Goal: Task Accomplishment & Management: Complete application form

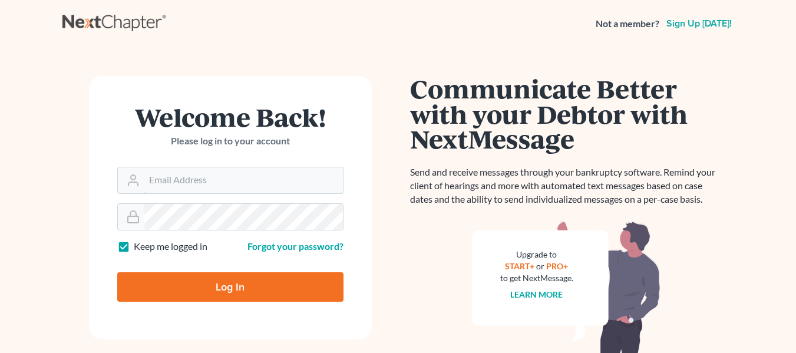
type input "[EMAIL_ADDRESS][DOMAIN_NAME]"
click at [174, 282] on input "Log In" at bounding box center [230, 286] width 226 height 29
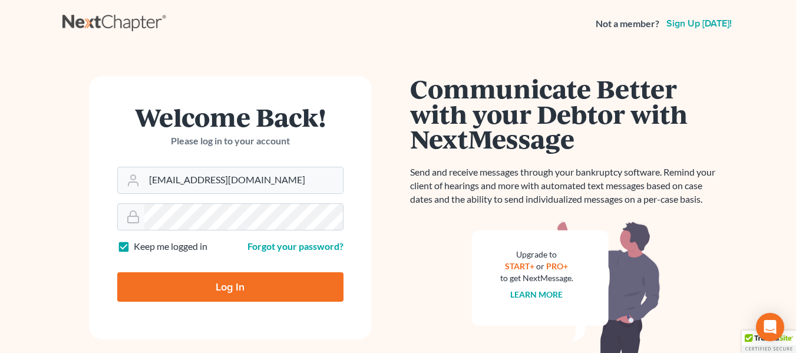
type input "Thinking..."
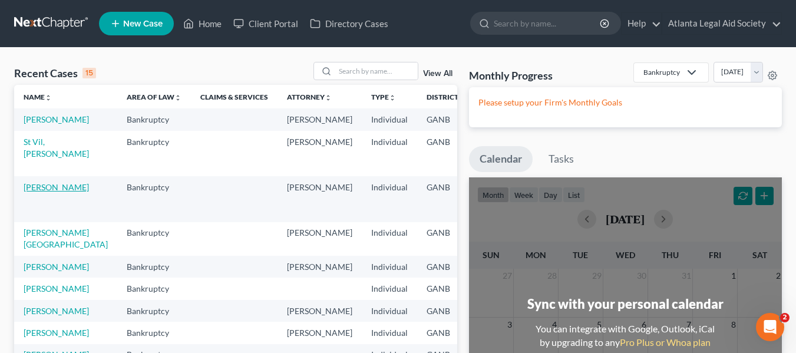
click at [34, 192] on link "Harris, Jon" at bounding box center [56, 187] width 65 height 10
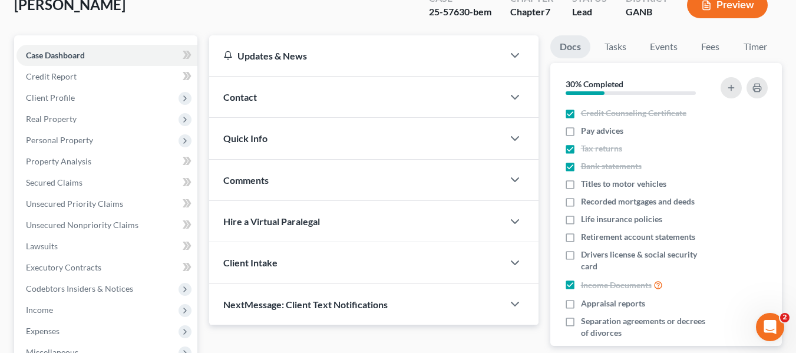
scroll to position [48, 0]
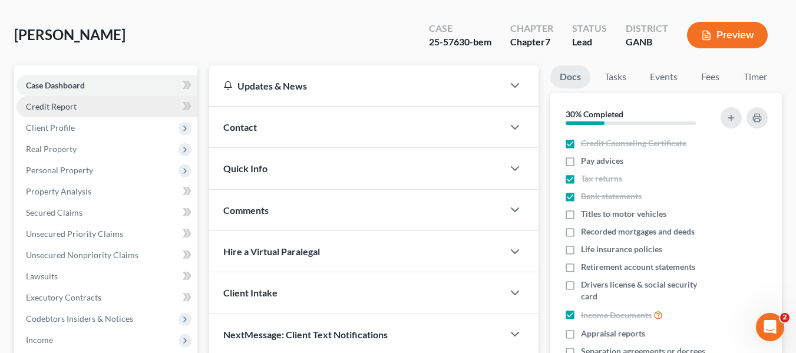
click at [45, 106] on span "Credit Report" at bounding box center [51, 106] width 51 height 10
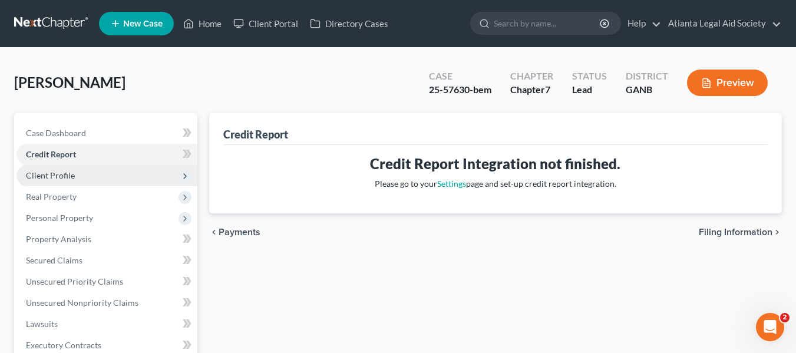
click at [41, 177] on span "Client Profile" at bounding box center [50, 175] width 49 height 10
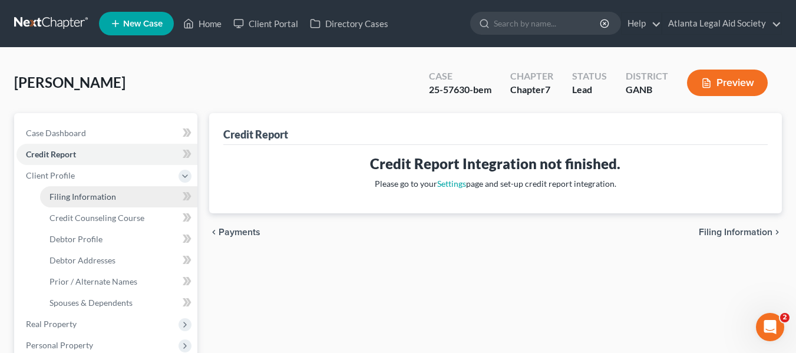
click at [78, 197] on span "Filing Information" at bounding box center [83, 197] width 67 height 10
select select "1"
select select "0"
select select "19"
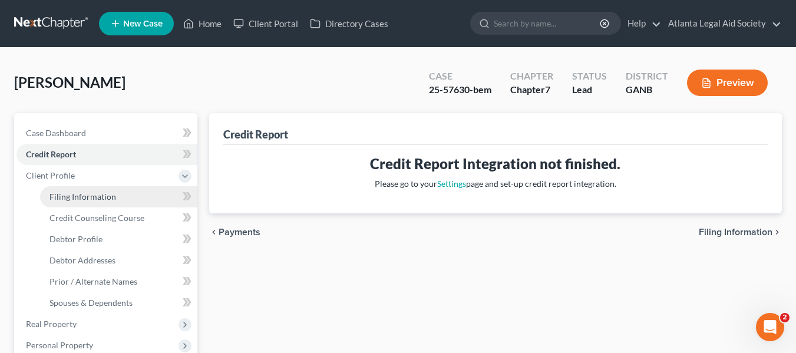
select select "10"
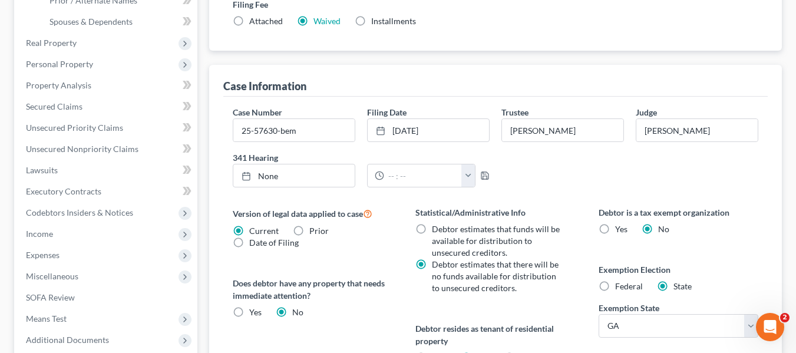
scroll to position [287, 0]
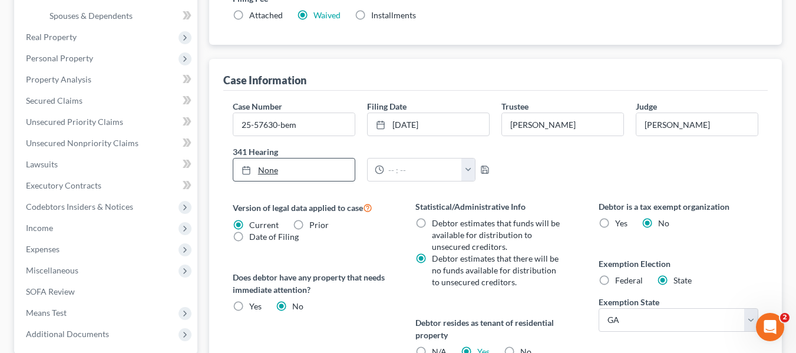
type input "8/13/2025"
click at [289, 171] on link "None" at bounding box center [293, 170] width 121 height 22
click at [407, 172] on input "text" at bounding box center [423, 170] width 78 height 22
click at [611, 154] on div "Case Number 25-57630-bem Filing Date 7/8/2025 close Date 7/8/2025 Time 12:00 AM…" at bounding box center [496, 145] width 538 height 91
click at [567, 169] on div "Case Number 25-57630-bem Filing Date 7/8/2025 close Date 7/8/2025 Time 12:00 AM…" at bounding box center [496, 145] width 538 height 91
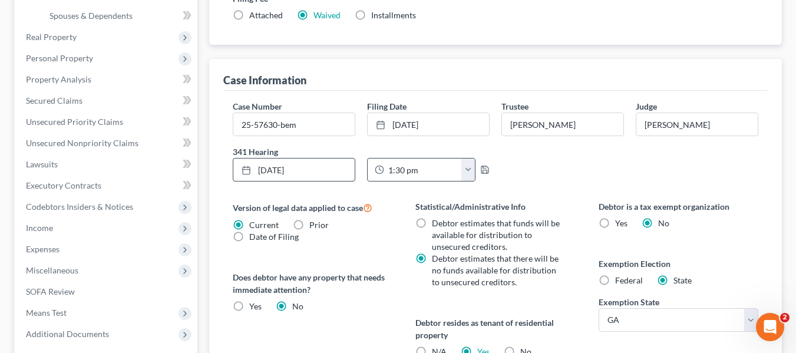
click at [471, 167] on button "button" at bounding box center [469, 170] width 14 height 22
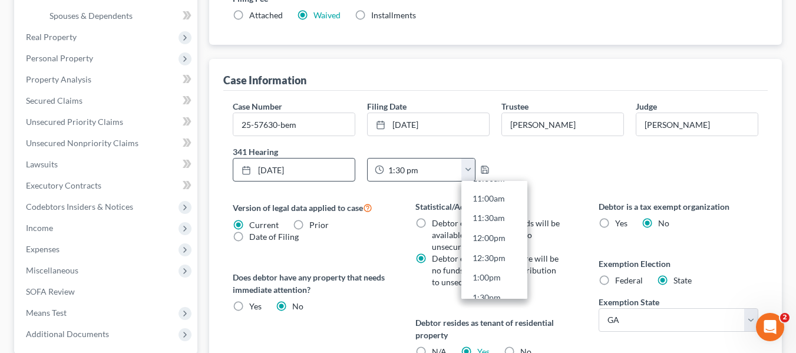
scroll to position [456, 0]
click at [496, 276] on link "1:30pm" at bounding box center [495, 274] width 66 height 20
type input "1:30pm"
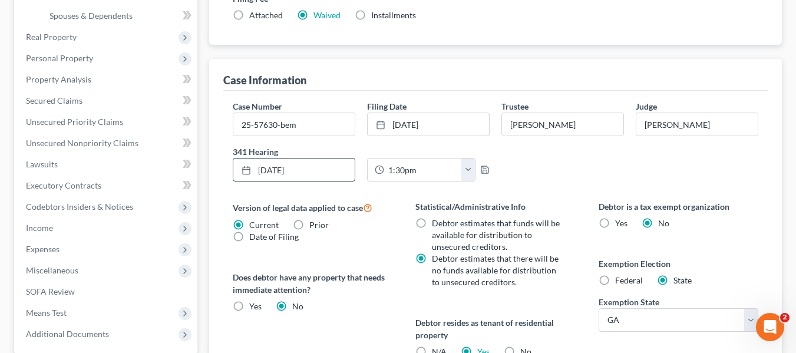
click at [599, 159] on div "Case Number 25-57630-bem Filing Date 7/8/2025 close Date 7/8/2025 Time 12:00 AM…" at bounding box center [496, 145] width 538 height 91
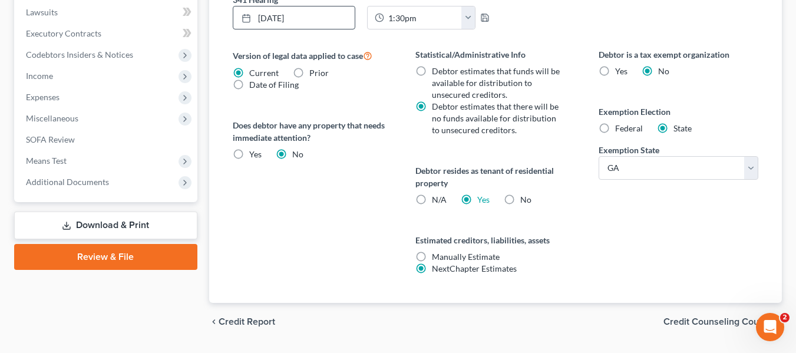
scroll to position [445, 0]
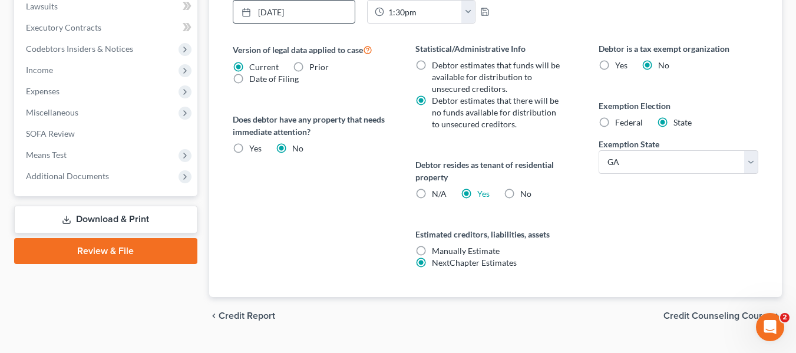
drag, startPoint x: 687, startPoint y: 315, endPoint x: 803, endPoint y: 295, distance: 117.2
click at [687, 315] on span "Credit Counseling Course" at bounding box center [718, 315] width 109 height 9
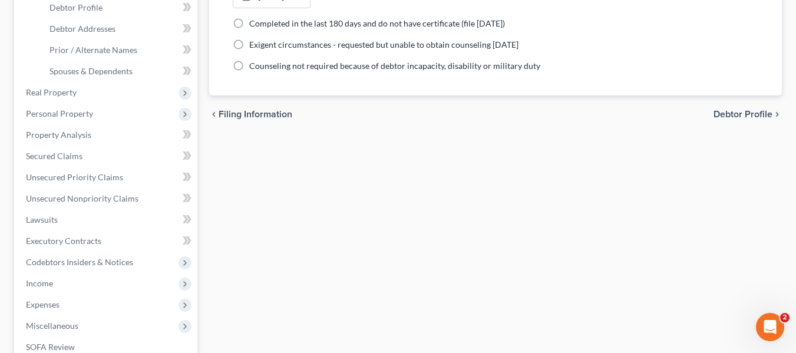
scroll to position [231, 0]
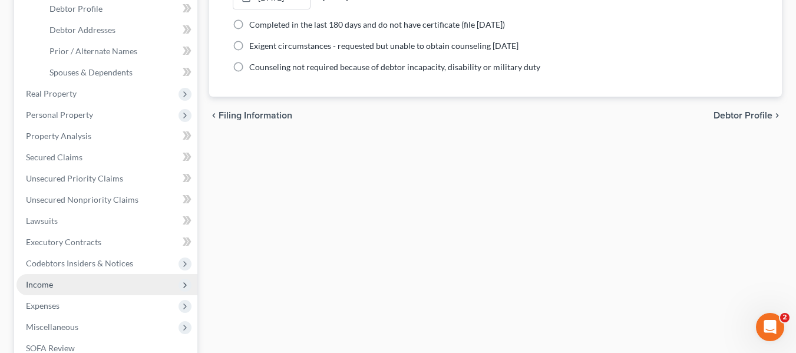
click at [39, 287] on span "Income" at bounding box center [39, 284] width 27 height 10
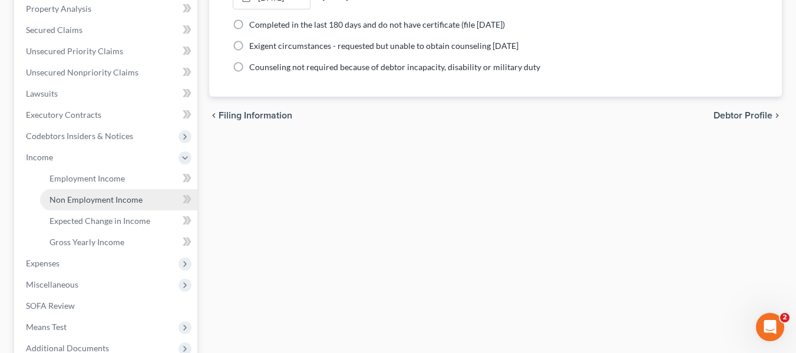
click at [100, 200] on span "Non Employment Income" at bounding box center [96, 200] width 93 height 10
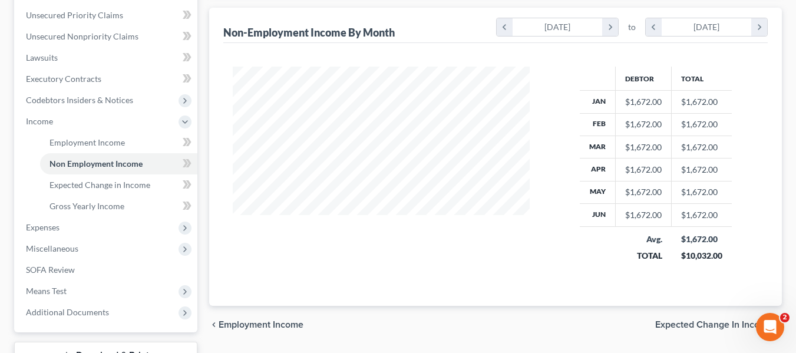
scroll to position [289, 0]
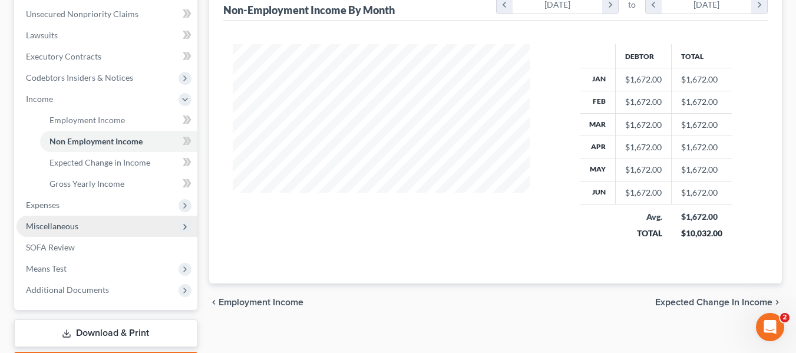
click at [46, 229] on span "Miscellaneous" at bounding box center [52, 226] width 52 height 10
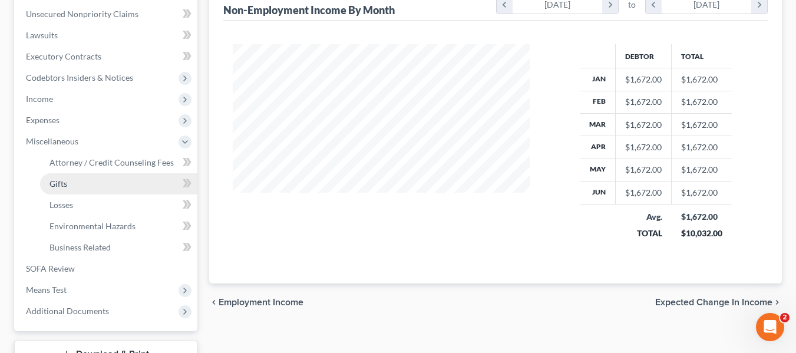
click at [55, 183] on span "Gifts" at bounding box center [59, 184] width 18 height 10
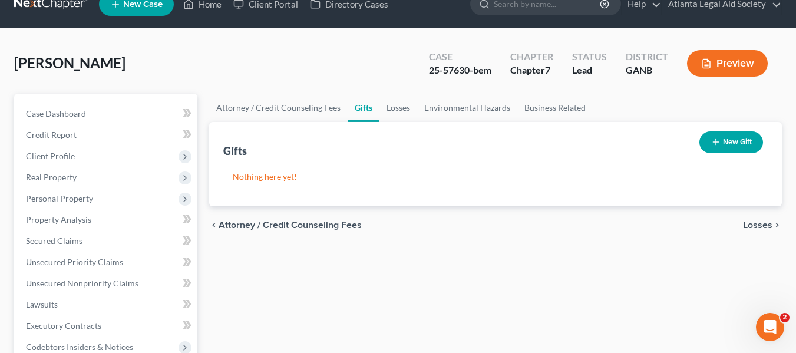
scroll to position [34, 0]
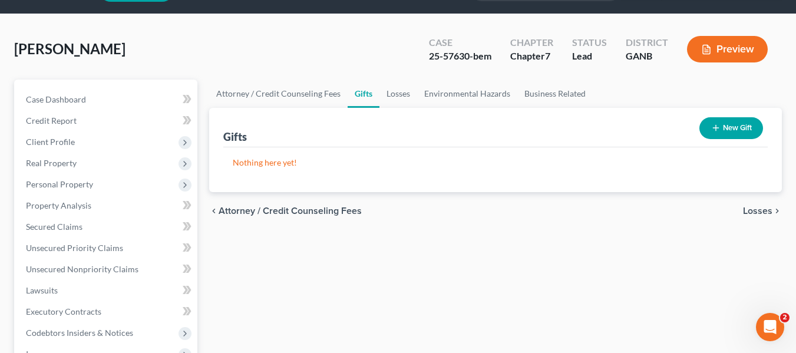
click at [733, 129] on button "New Gift" at bounding box center [732, 128] width 64 height 22
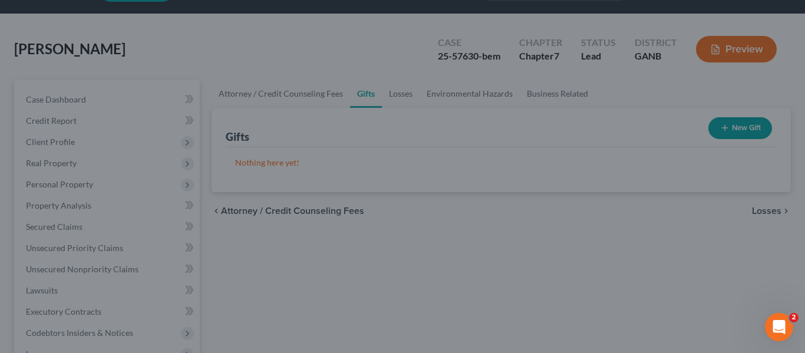
click at [705, 77] on div "New Gift × Recipient Name * Address Apt, Suite, etc State State AL AK AR AZ CA …" at bounding box center [402, 176] width 805 height 353
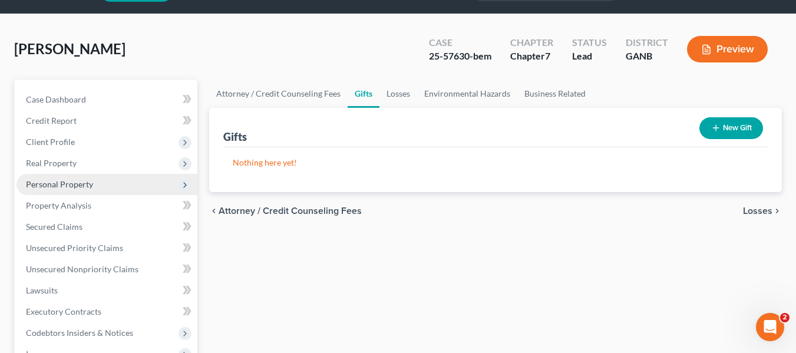
click at [69, 186] on span "Personal Property" at bounding box center [59, 184] width 67 height 10
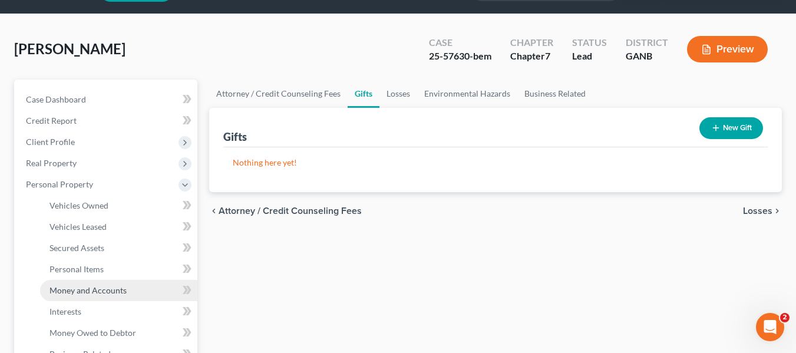
click at [96, 289] on span "Money and Accounts" at bounding box center [88, 290] width 77 height 10
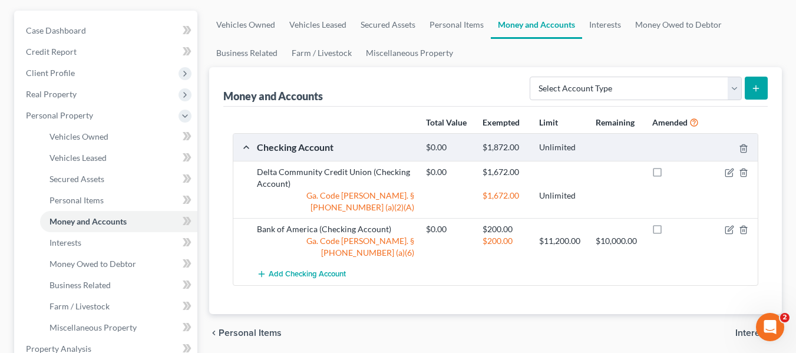
scroll to position [96, 0]
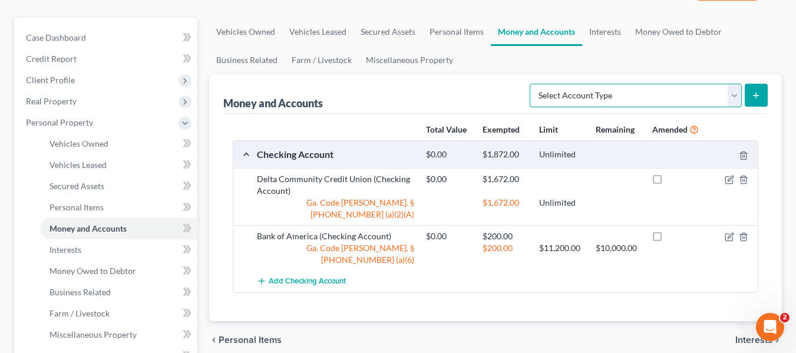
click at [659, 95] on select "Select Account Type Brokerage Cash on Hand Certificates of Deposit Checking Acc…" at bounding box center [636, 96] width 212 height 24
click at [657, 93] on select "Select Account Type Brokerage Cash on Hand Certificates of Deposit Checking Acc…" at bounding box center [636, 96] width 212 height 24
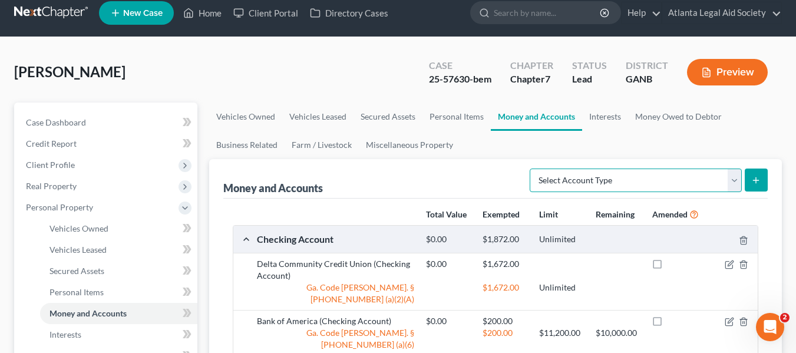
scroll to position [2, 0]
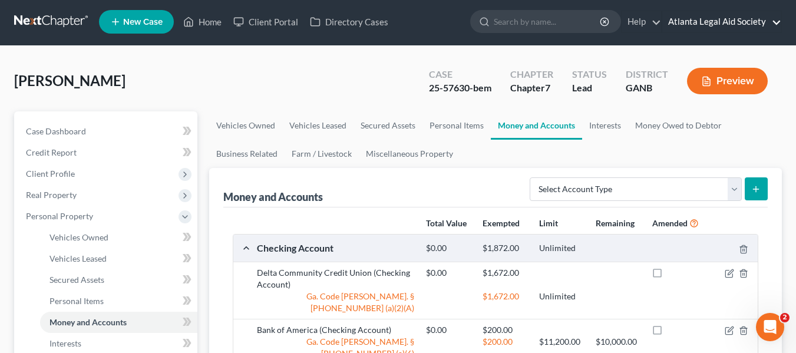
click at [743, 21] on link "Atlanta Legal Aid Society" at bounding box center [722, 21] width 119 height 21
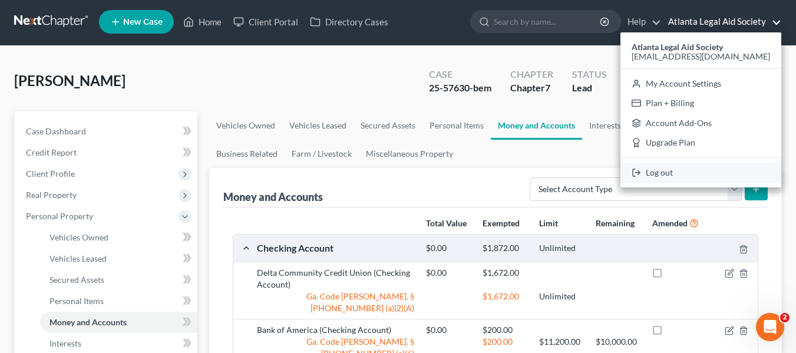
drag, startPoint x: 714, startPoint y: 172, endPoint x: 770, endPoint y: 123, distance: 74.4
click at [714, 172] on link "Log out" at bounding box center [701, 173] width 161 height 20
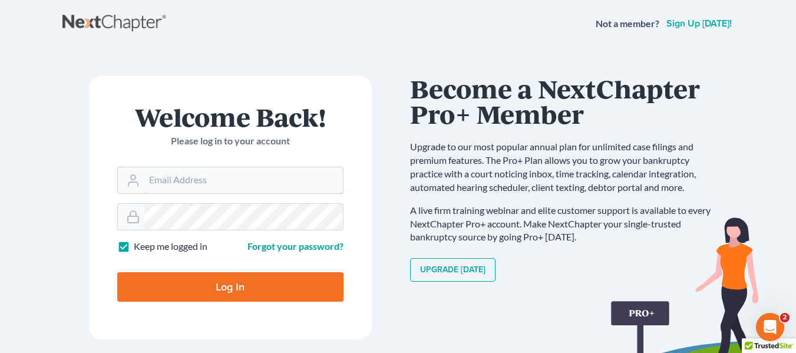
type input "[EMAIL_ADDRESS][DOMAIN_NAME]"
click at [202, 291] on input "Log In" at bounding box center [230, 286] width 226 height 29
type input "Thinking..."
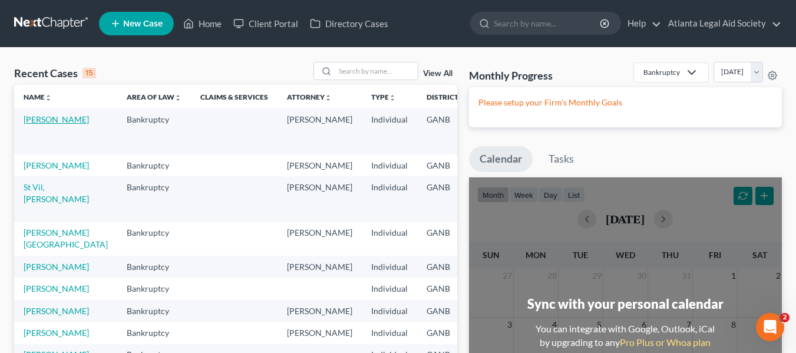
click at [34, 118] on link "[PERSON_NAME]" at bounding box center [56, 119] width 65 height 10
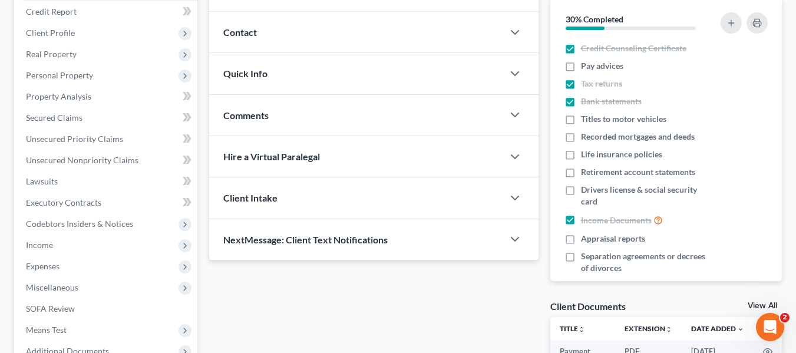
scroll to position [141, 0]
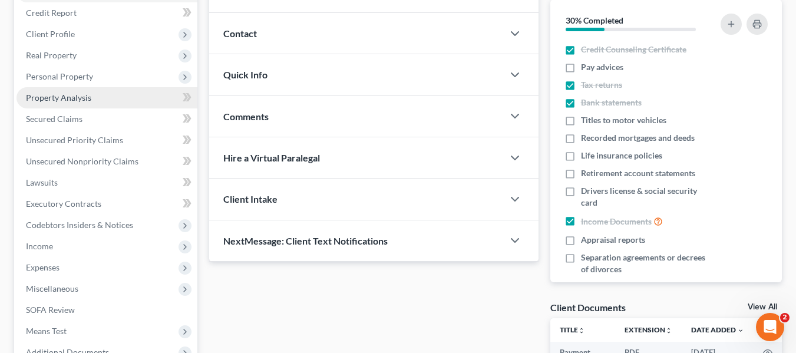
click at [48, 100] on span "Property Analysis" at bounding box center [58, 98] width 65 height 10
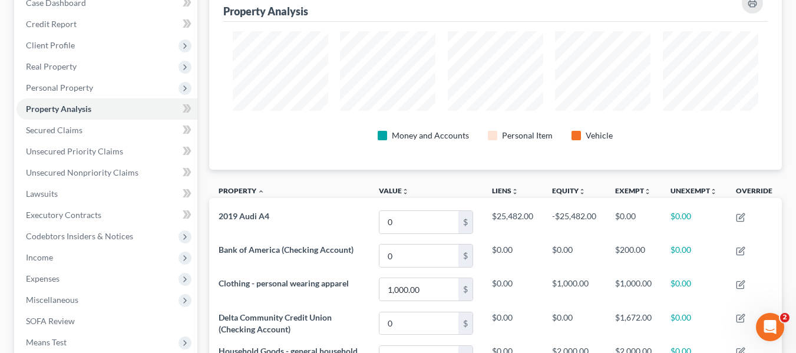
scroll to position [138, 0]
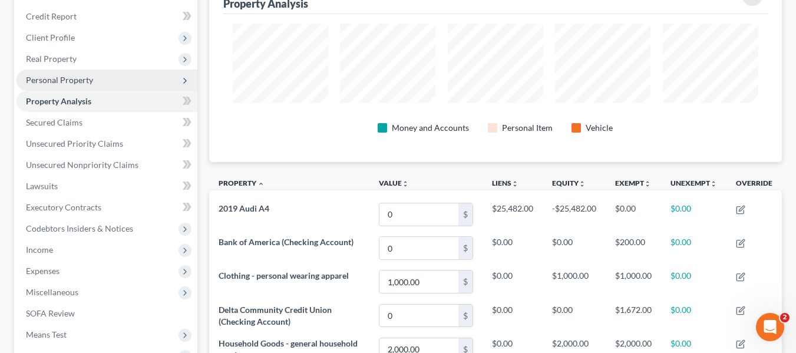
click at [50, 80] on span "Personal Property" at bounding box center [59, 80] width 67 height 10
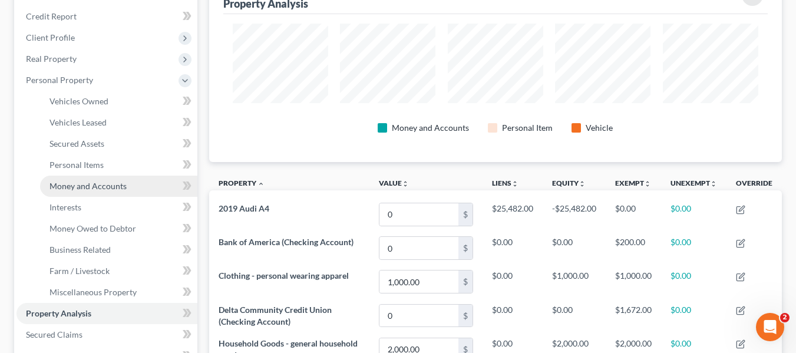
click at [64, 187] on span "Money and Accounts" at bounding box center [88, 186] width 77 height 10
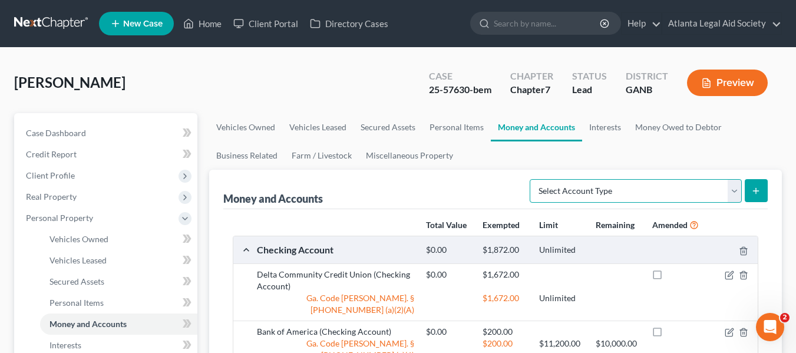
click at [641, 192] on select "Select Account Type Brokerage Cash on Hand Certificates of Deposit Checking Acc…" at bounding box center [636, 191] width 212 height 24
select select "cash_on_hand"
click at [532, 179] on select "Select Account Type Brokerage Cash on Hand Certificates of Deposit Checking Acc…" at bounding box center [636, 191] width 212 height 24
click at [755, 192] on icon "submit" at bounding box center [756, 190] width 9 height 9
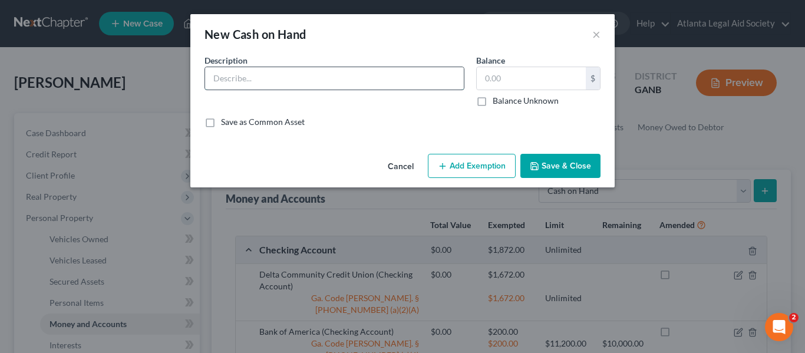
click at [235, 77] on input "text" at bounding box center [334, 78] width 259 height 22
type input "F"
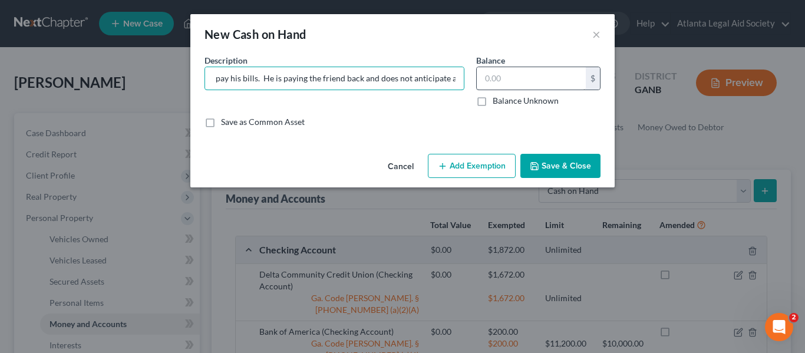
type input "[PERSON_NAME] received an unexpected gift from a friend to help him pay his bil…"
click at [504, 77] on input "text" at bounding box center [531, 78] width 109 height 22
type input "900.00"
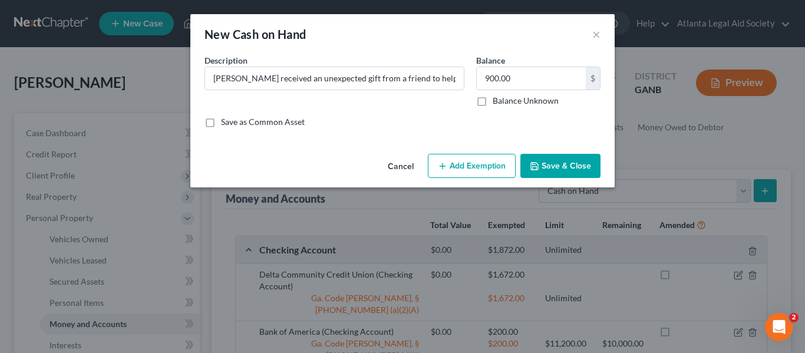
click at [450, 170] on button "Add Exemption" at bounding box center [472, 166] width 88 height 25
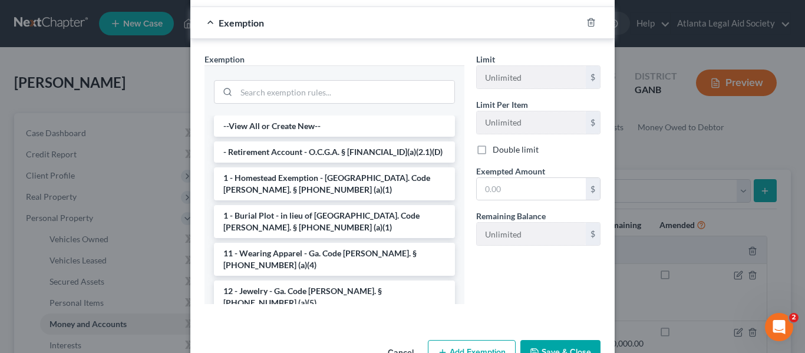
click at [204, 18] on div "Exemption" at bounding box center [385, 22] width 391 height 31
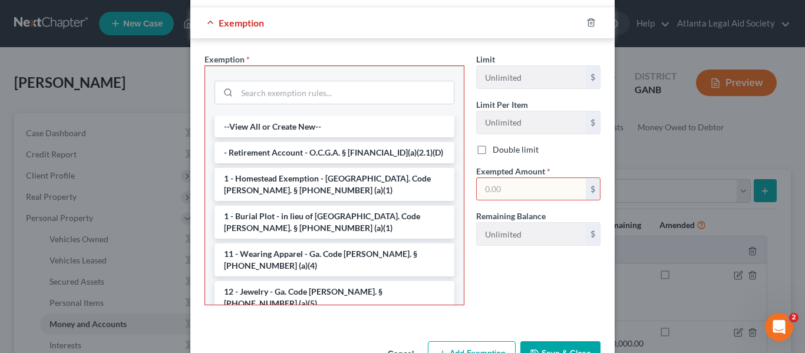
click at [399, 349] on button "Cancel" at bounding box center [400, 355] width 45 height 24
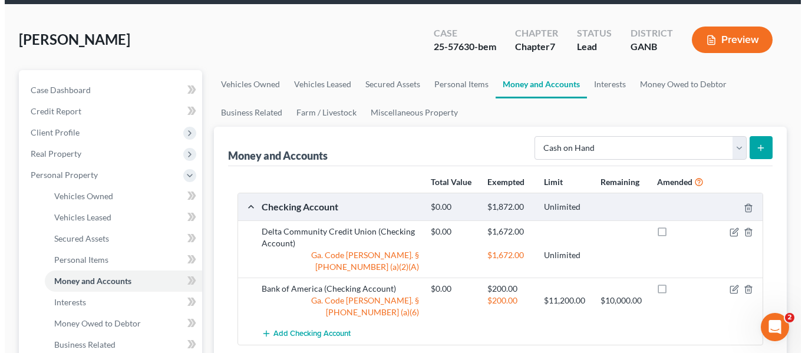
scroll to position [94, 0]
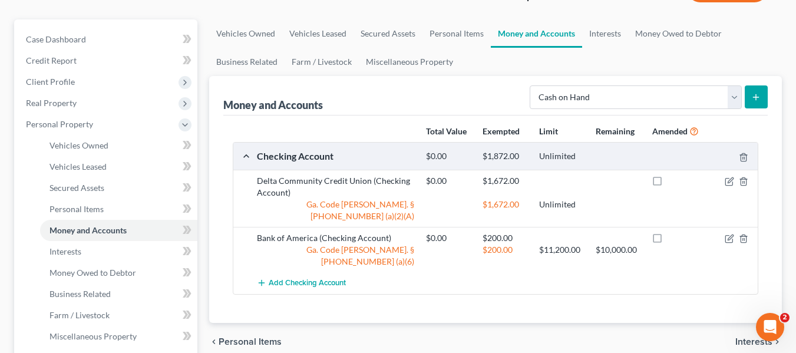
click at [758, 96] on icon "submit" at bounding box center [756, 97] width 9 height 9
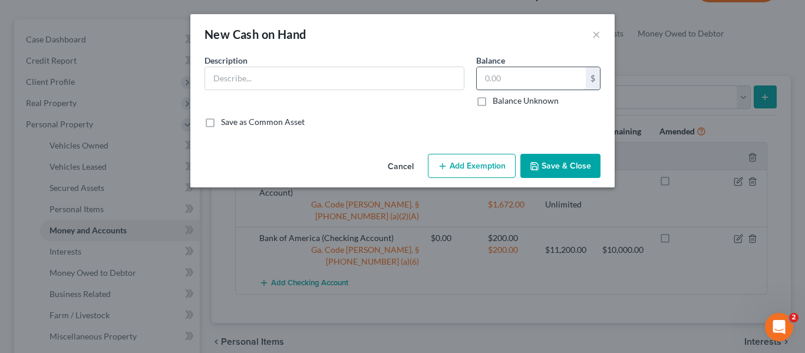
click at [505, 82] on input "text" at bounding box center [531, 78] width 109 height 22
type input "900.00"
click at [239, 82] on input "text" at bounding box center [334, 78] width 259 height 22
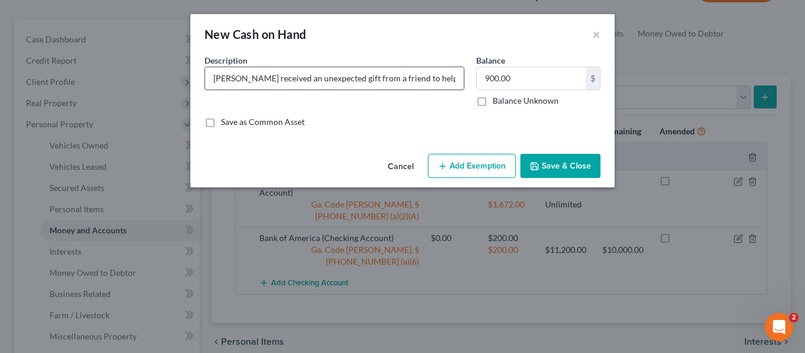
click at [328, 80] on input "[PERSON_NAME] received an unexpected gift from a friend to help him pay his bil…" at bounding box center [334, 78] width 259 height 22
click at [340, 80] on input "[PERSON_NAME] received an unexpected gift from a friend to help him pay his bil…" at bounding box center [334, 78] width 259 height 22
click at [422, 83] on input "[PERSON_NAME] received an unexpected gift, post-petition, from a friend to help…" at bounding box center [334, 78] width 259 height 22
click at [371, 78] on input "For Notice Purposes: [PERSON_NAME] received an unexpected gift, post-petition, …" at bounding box center [334, 78] width 259 height 22
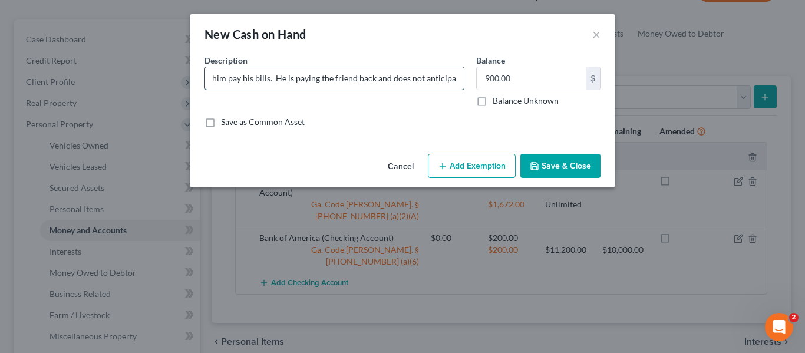
scroll to position [0, 389]
type input "For Notice Purposes: [PERSON_NAME] received an unexpected gift, post-petition, …"
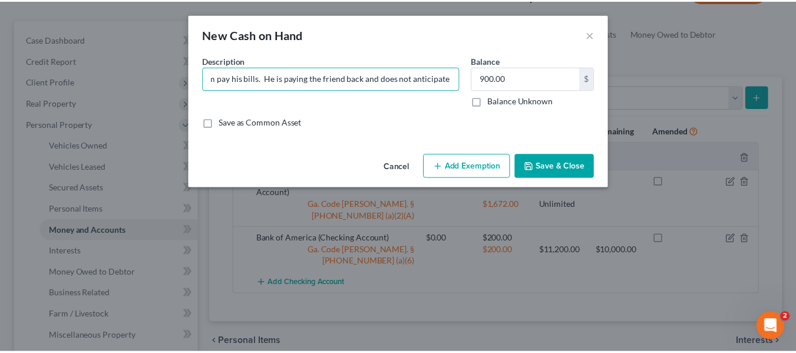
scroll to position [0, 0]
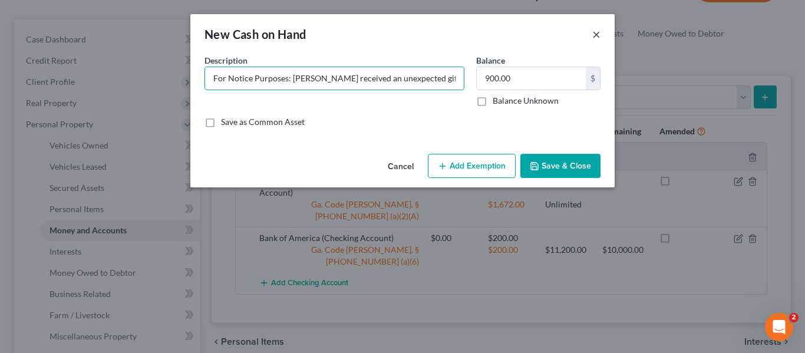
click at [598, 31] on button "×" at bounding box center [596, 34] width 8 height 14
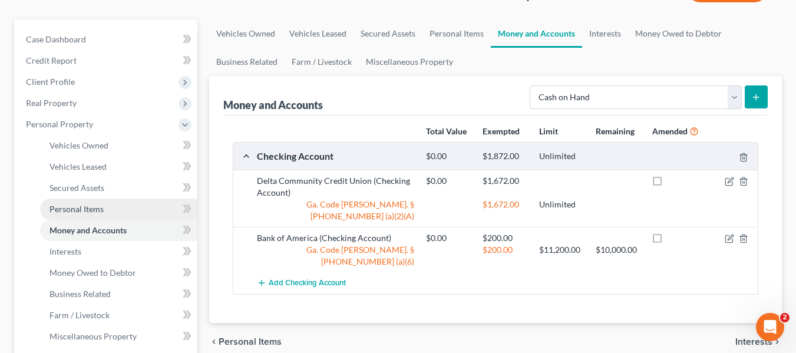
click at [66, 212] on span "Personal Items" at bounding box center [77, 209] width 54 height 10
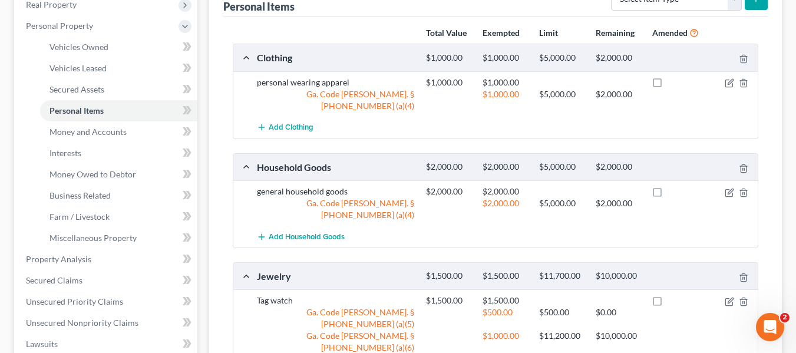
scroll to position [215, 0]
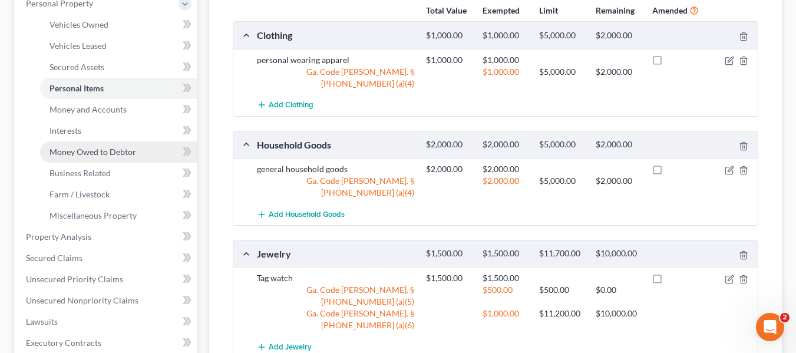
click at [73, 152] on span "Money Owed to Debtor" at bounding box center [93, 152] width 87 height 10
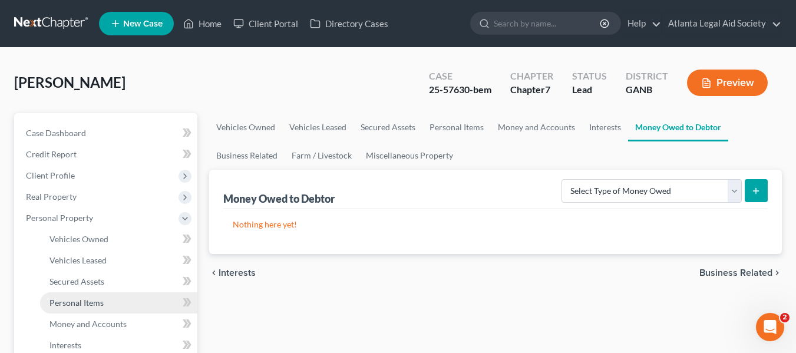
click at [62, 305] on span "Personal Items" at bounding box center [77, 303] width 54 height 10
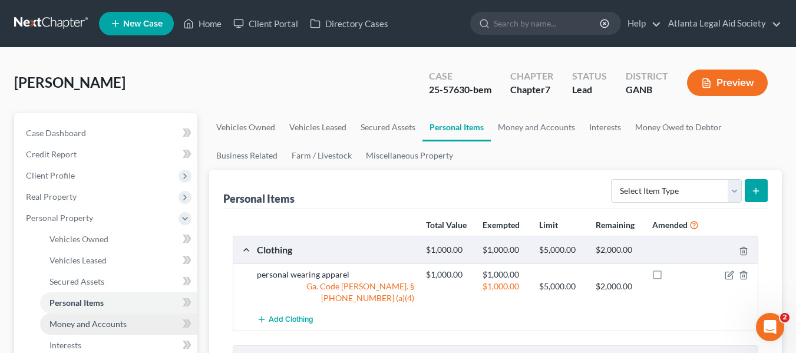
click at [105, 326] on span "Money and Accounts" at bounding box center [88, 324] width 77 height 10
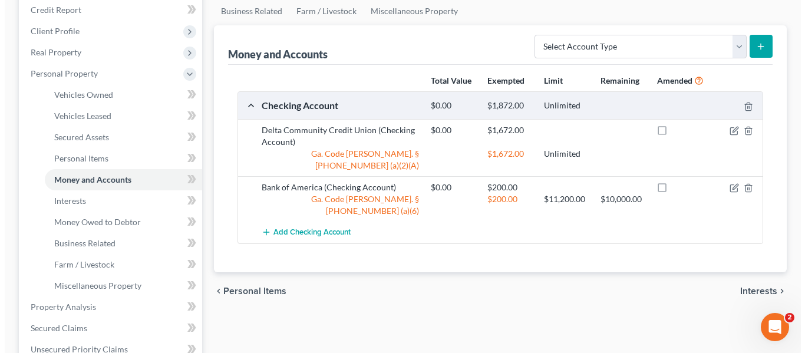
scroll to position [146, 0]
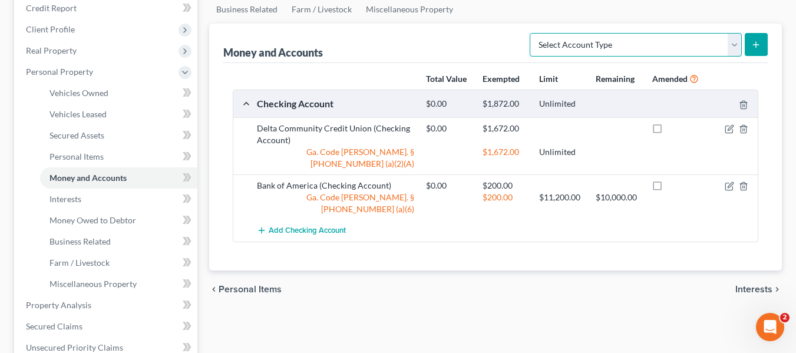
click at [729, 42] on select "Select Account Type Brokerage Cash on Hand Certificates of Deposit Checking Acc…" at bounding box center [636, 45] width 212 height 24
select select "cash_on_hand"
click at [532, 33] on select "Select Account Type Brokerage Cash on Hand Certificates of Deposit Checking Acc…" at bounding box center [636, 45] width 212 height 24
click at [762, 42] on button "submit" at bounding box center [756, 44] width 23 height 23
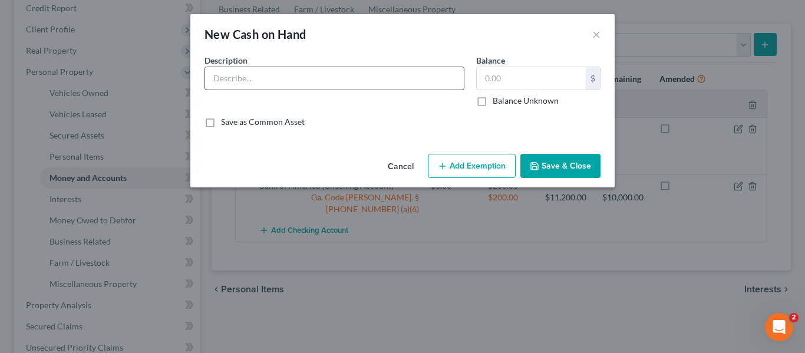
click at [314, 77] on input "text" at bounding box center [334, 78] width 259 height 22
type input "For Notice Purposes: [PERSON_NAME] received an unexpected gift, post-petition, …"
click at [510, 74] on input "text" at bounding box center [531, 78] width 109 height 22
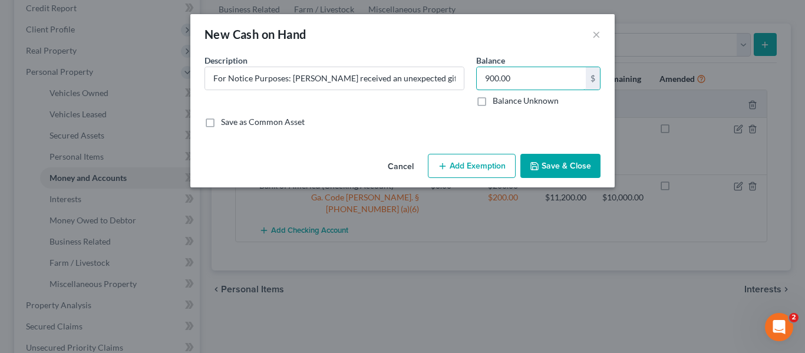
type input "900.00"
click at [558, 170] on button "Save & Close" at bounding box center [561, 166] width 80 height 25
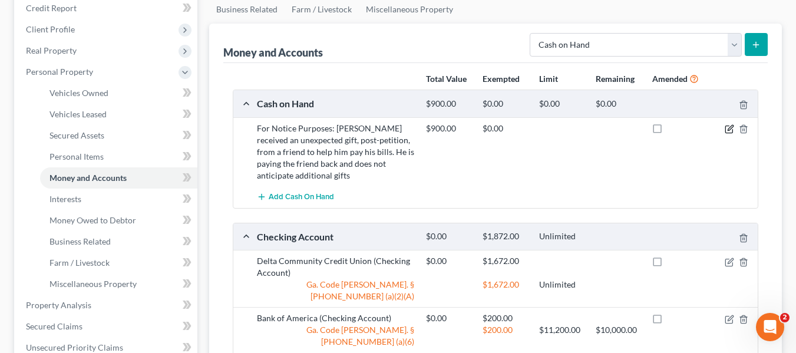
click at [730, 129] on icon "button" at bounding box center [729, 128] width 9 height 9
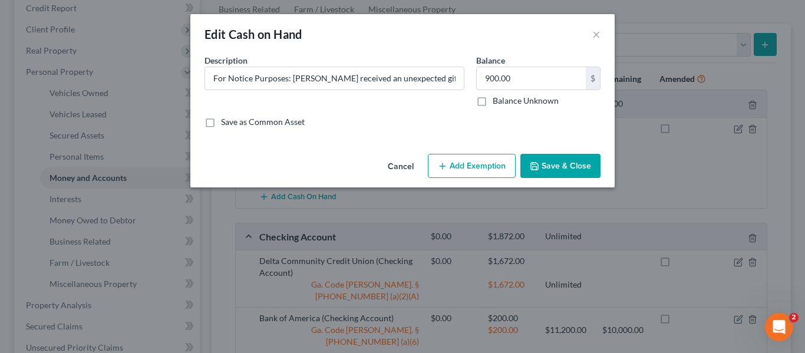
click at [467, 164] on button "Add Exemption" at bounding box center [472, 166] width 88 height 25
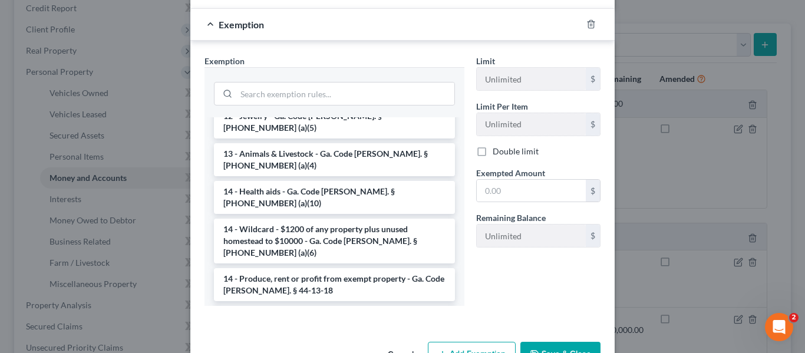
scroll to position [183, 0]
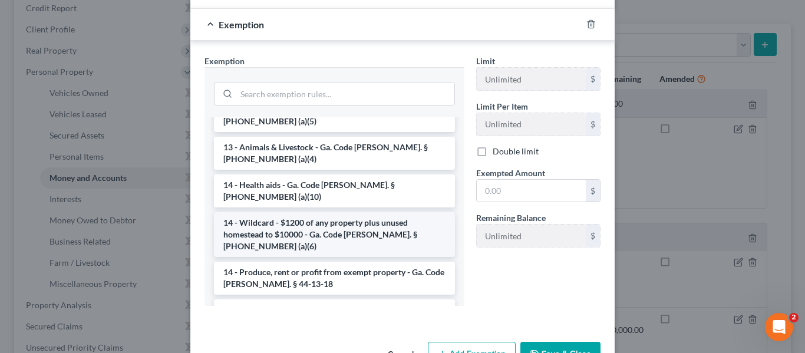
click at [347, 212] on li "14 - Wildcard - $1200 of any property plus unused homestead to $10000 - Ga. Cod…" at bounding box center [334, 234] width 241 height 45
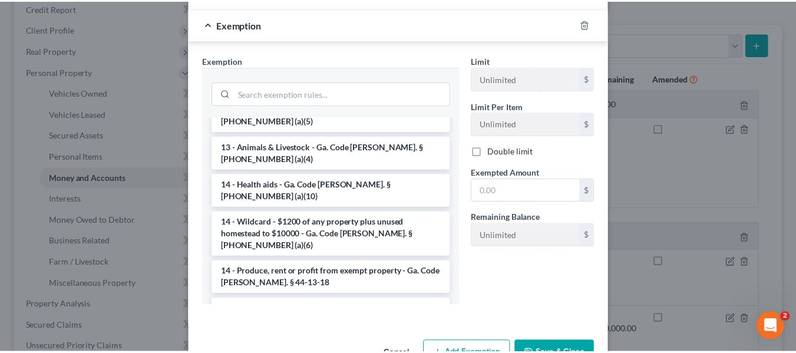
scroll to position [110, 0]
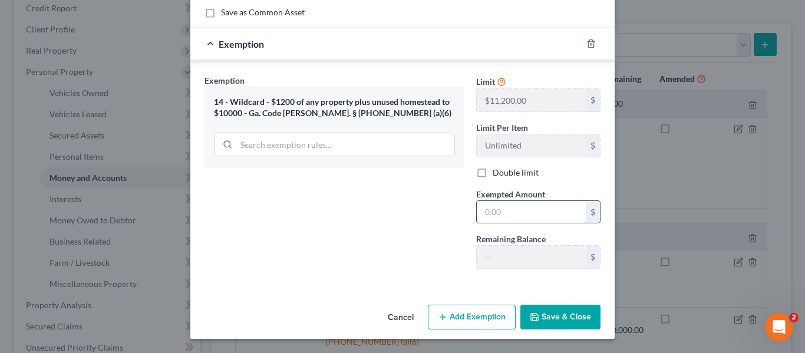
click at [509, 215] on input "text" at bounding box center [531, 212] width 109 height 22
type input "900.00"
click at [386, 208] on div "Exemption Set must be selected for CA. Exemption * 14 - Wildcard - $1200 of any…" at bounding box center [335, 176] width 272 height 204
click at [562, 315] on button "Save & Close" at bounding box center [561, 317] width 80 height 25
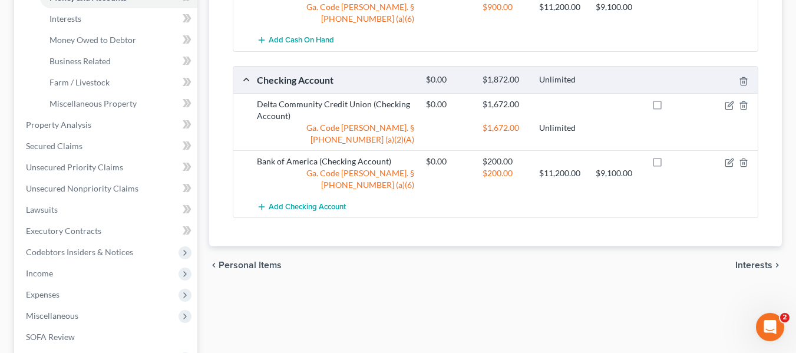
scroll to position [328, 0]
click at [749, 259] on span "Interests" at bounding box center [754, 263] width 37 height 9
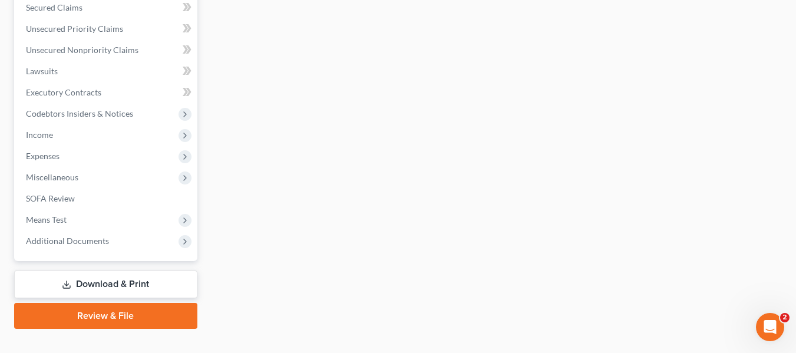
scroll to position [486, 0]
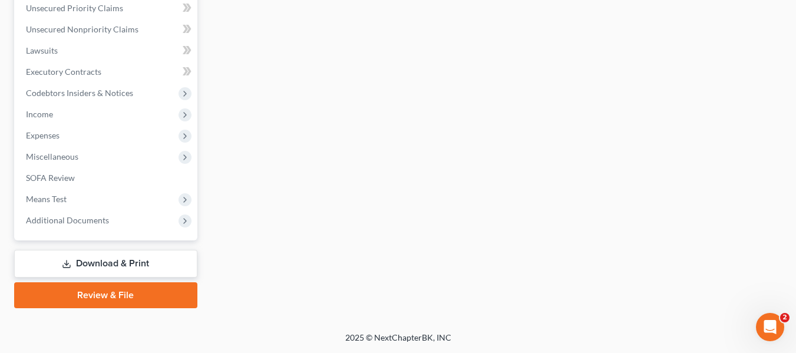
click at [120, 266] on link "Download & Print" at bounding box center [105, 264] width 183 height 28
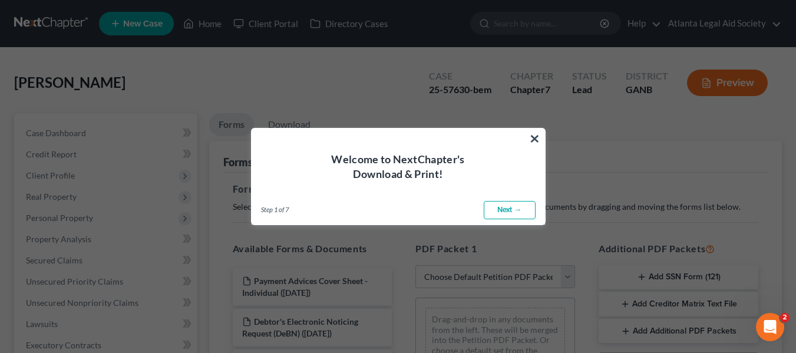
click at [502, 212] on link "Next →" at bounding box center [510, 210] width 52 height 19
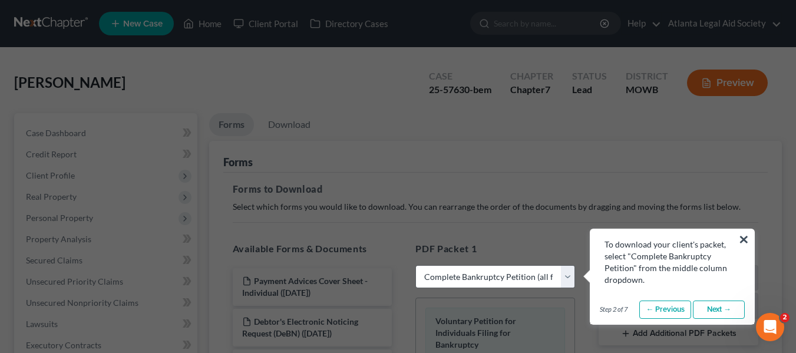
click at [728, 309] on link "Next →" at bounding box center [719, 310] width 52 height 19
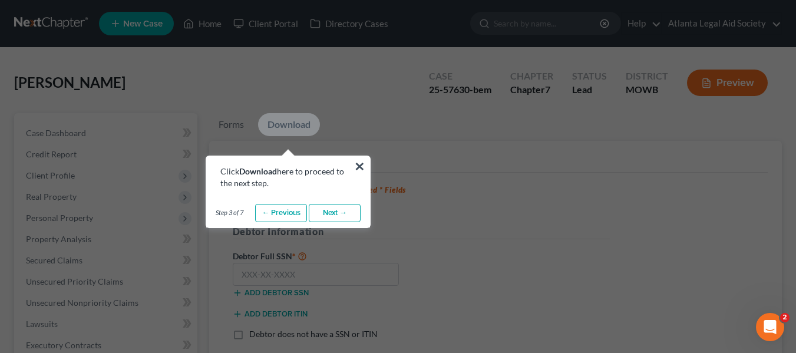
click at [338, 211] on link "Next →" at bounding box center [335, 213] width 52 height 19
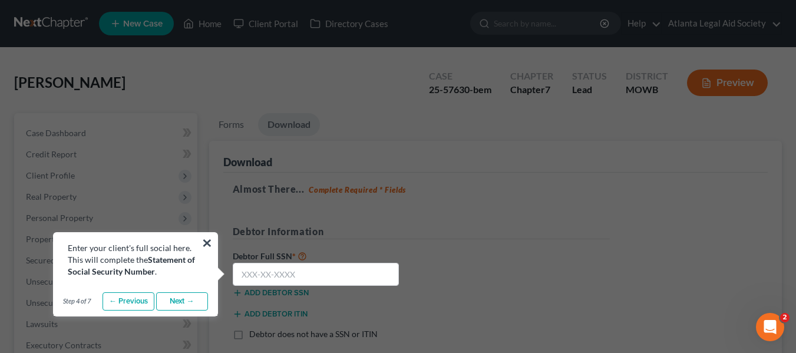
click at [175, 300] on link "Next →" at bounding box center [182, 301] width 52 height 19
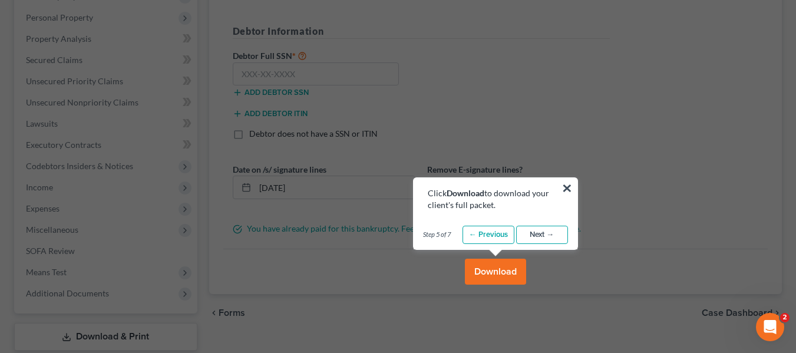
scroll to position [245, 0]
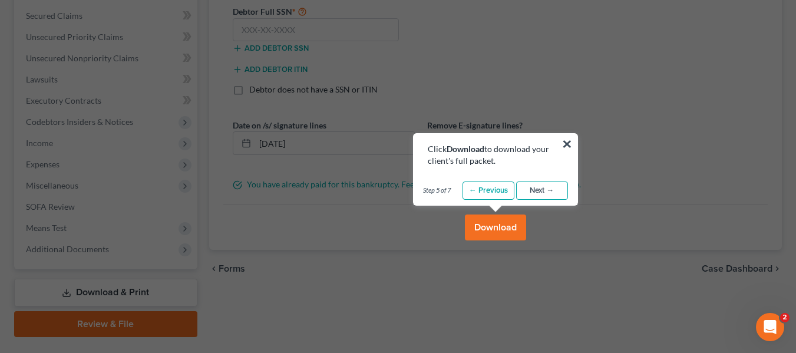
click at [541, 190] on link "Next →" at bounding box center [542, 191] width 52 height 19
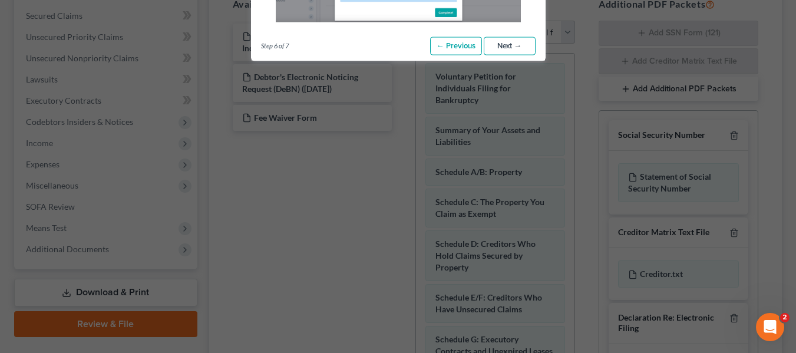
scroll to position [0, 0]
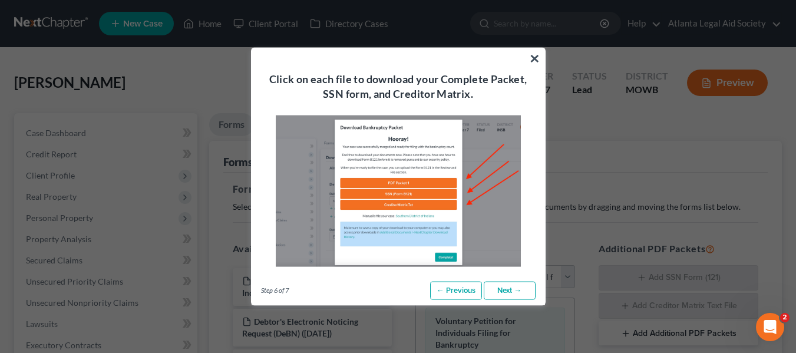
click at [501, 291] on link "Next →" at bounding box center [510, 290] width 52 height 19
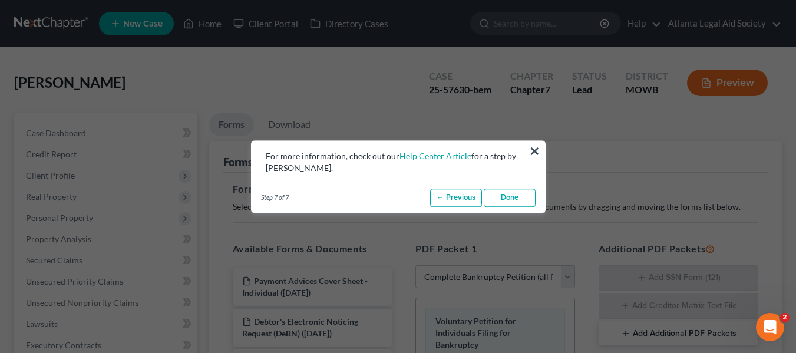
click at [512, 193] on link "Done" at bounding box center [510, 198] width 52 height 19
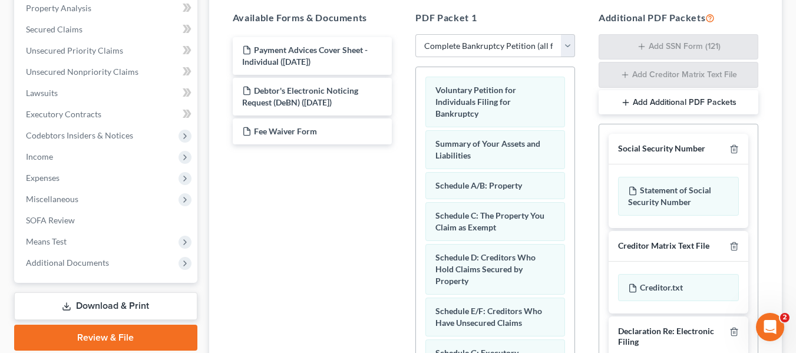
scroll to position [233, 0]
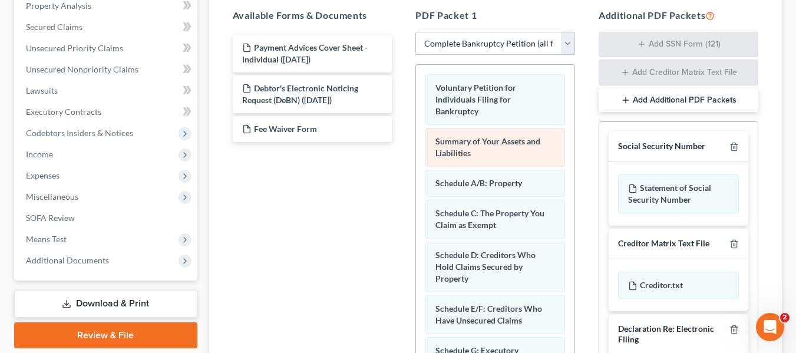
click at [484, 149] on div "Summary of Your Assets and Liabilities" at bounding box center [496, 147] width 140 height 39
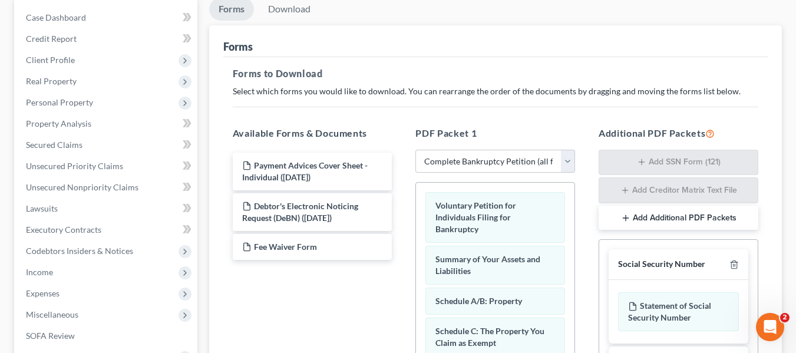
scroll to position [109, 0]
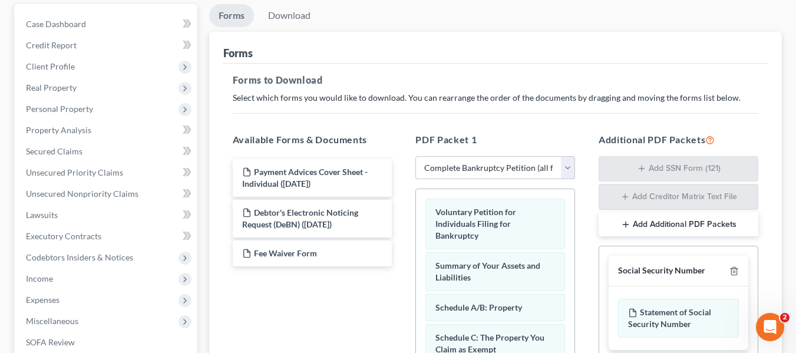
click at [564, 166] on select "Choose Default Petition PDF Packet Complete Bankruptcy Petition (all forms and …" at bounding box center [496, 168] width 160 height 24
select select "2"
click at [416, 156] on select "Choose Default Petition PDF Packet Complete Bankruptcy Petition (all forms and …" at bounding box center [496, 168] width 160 height 24
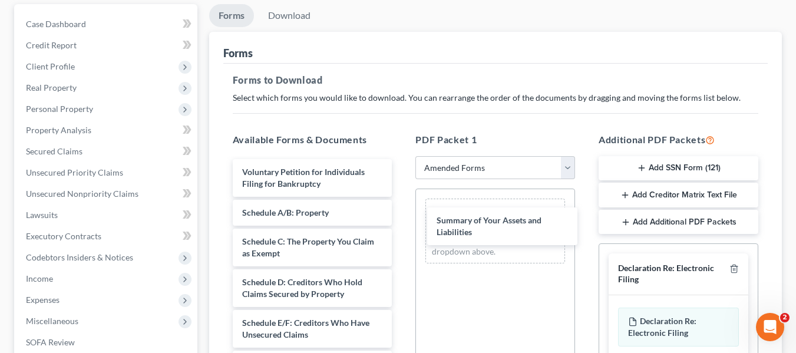
drag, startPoint x: 260, startPoint y: 218, endPoint x: 448, endPoint y: 225, distance: 188.2
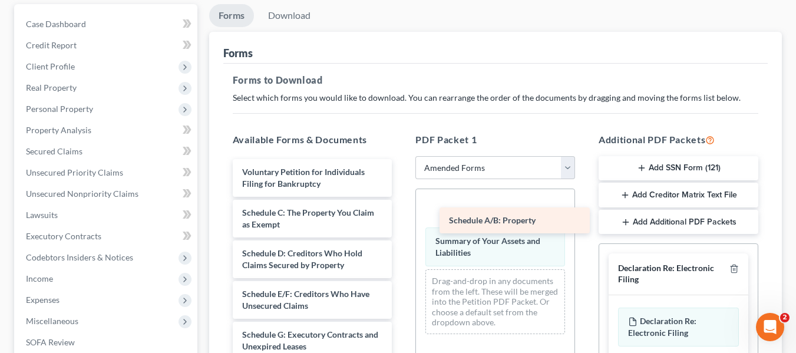
drag, startPoint x: 274, startPoint y: 211, endPoint x: 477, endPoint y: 219, distance: 203.0
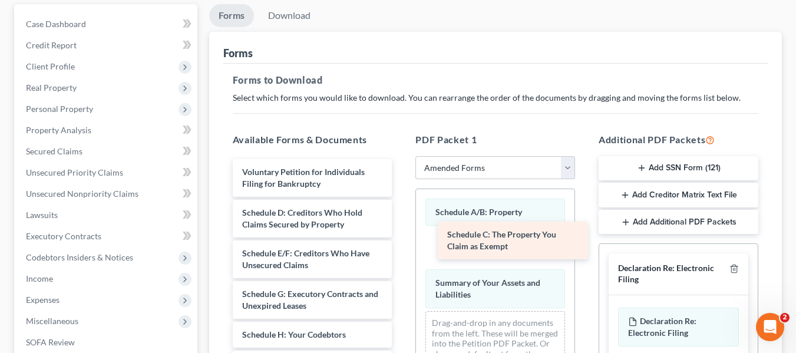
drag, startPoint x: 284, startPoint y: 220, endPoint x: 489, endPoint y: 242, distance: 206.3
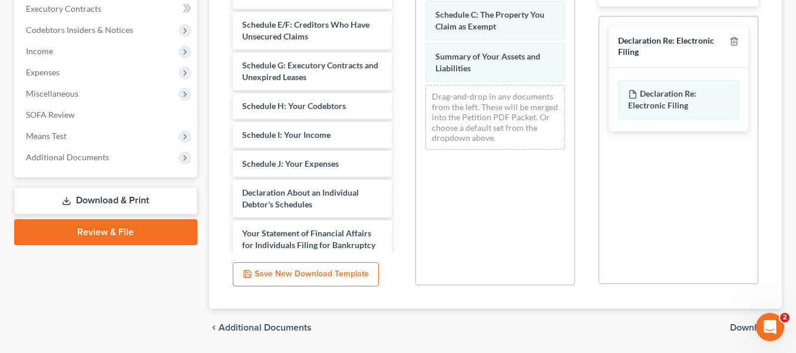
scroll to position [375, 0]
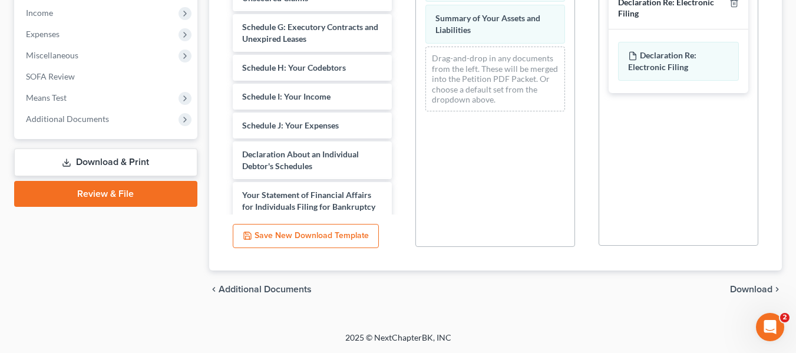
click at [747, 291] on span "Download" at bounding box center [751, 289] width 42 height 9
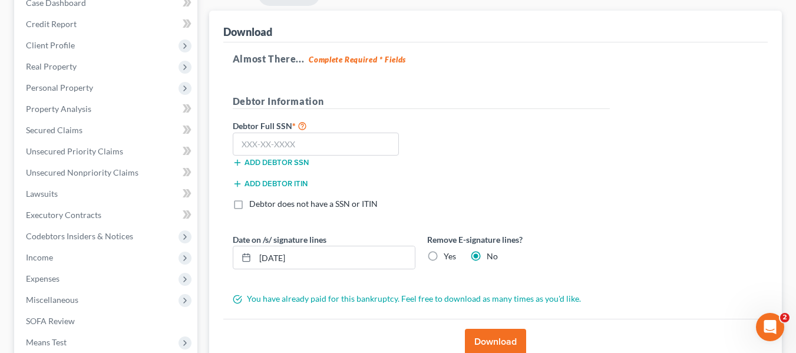
scroll to position [128, 0]
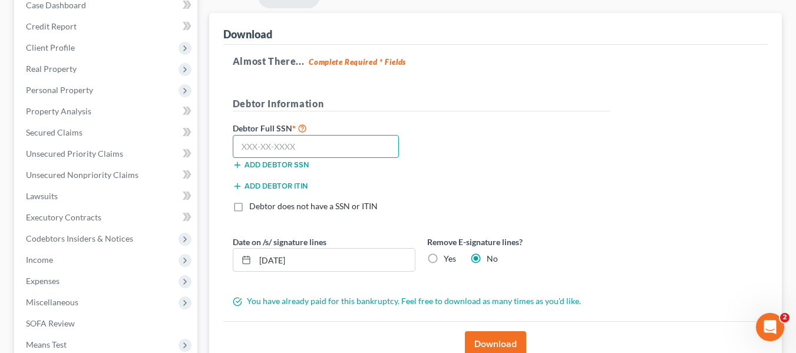
click at [278, 144] on input "text" at bounding box center [316, 147] width 167 height 24
click at [281, 167] on button "Add debtor SSN" at bounding box center [271, 164] width 76 height 9
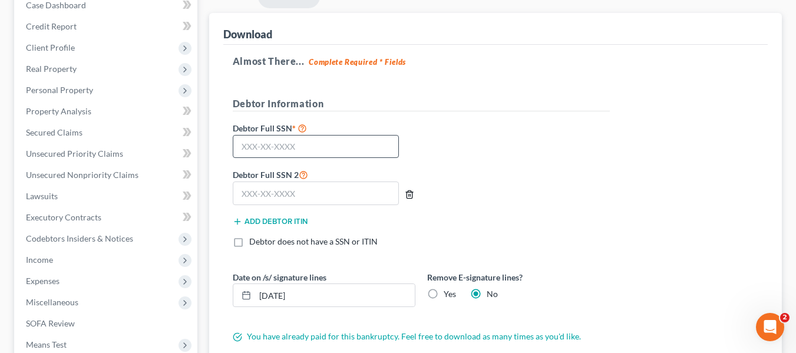
drag, startPoint x: 411, startPoint y: 196, endPoint x: 317, endPoint y: 156, distance: 102.7
click at [410, 195] on icon "button" at bounding box center [409, 194] width 9 height 9
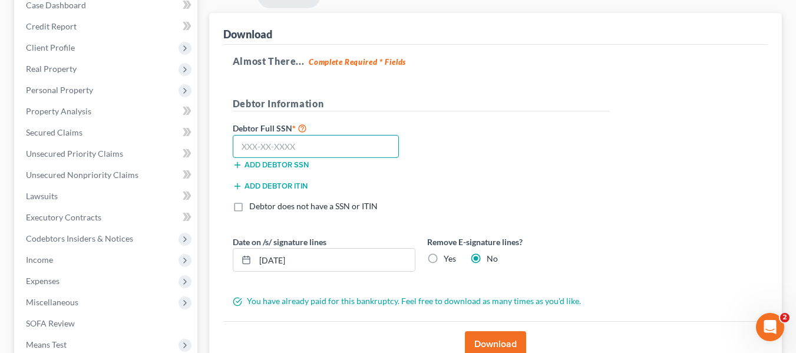
click at [278, 146] on input "text" at bounding box center [316, 147] width 167 height 24
type input "254-17-0819"
click at [509, 342] on button "Download" at bounding box center [495, 344] width 61 height 26
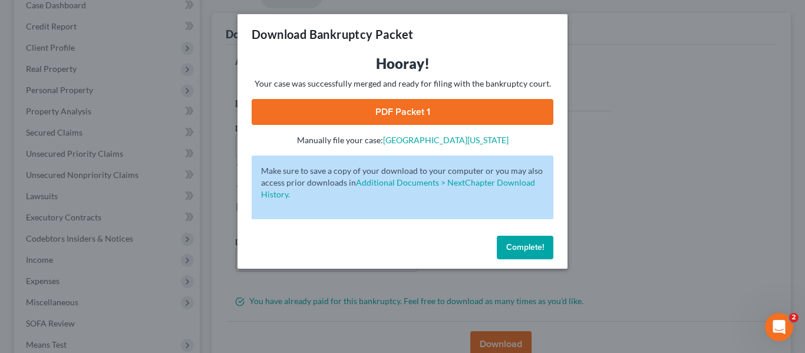
drag, startPoint x: 368, startPoint y: 106, endPoint x: 383, endPoint y: 106, distance: 14.7
click at [368, 106] on link "PDF Packet 1" at bounding box center [403, 112] width 302 height 26
drag, startPoint x: 520, startPoint y: 248, endPoint x: 585, endPoint y: 248, distance: 64.9
click at [521, 248] on span "Complete!" at bounding box center [525, 247] width 38 height 10
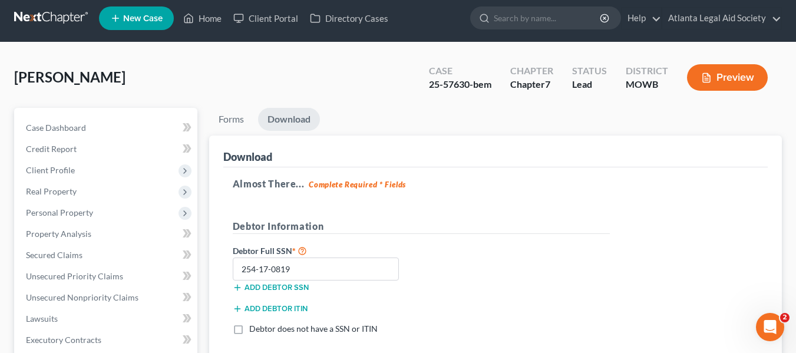
scroll to position [0, 0]
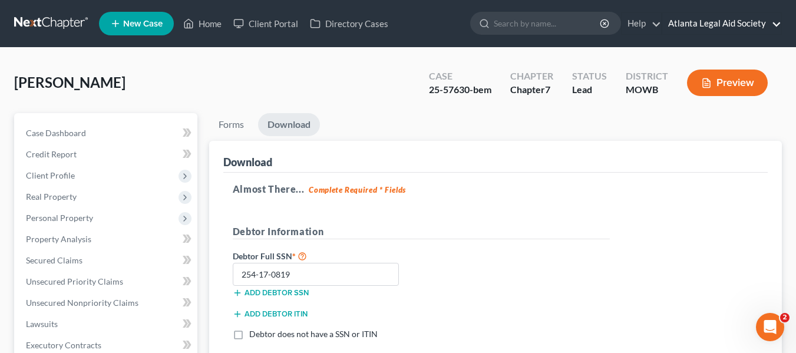
click at [750, 25] on link "Atlanta Legal Aid Society" at bounding box center [722, 23] width 119 height 21
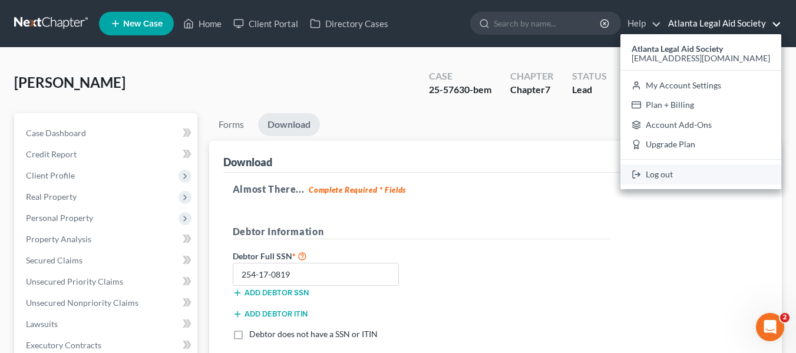
drag, startPoint x: 710, startPoint y: 175, endPoint x: 752, endPoint y: 173, distance: 41.9
click at [710, 176] on link "Log out" at bounding box center [701, 174] width 161 height 20
